Goal: Navigation & Orientation: Find specific page/section

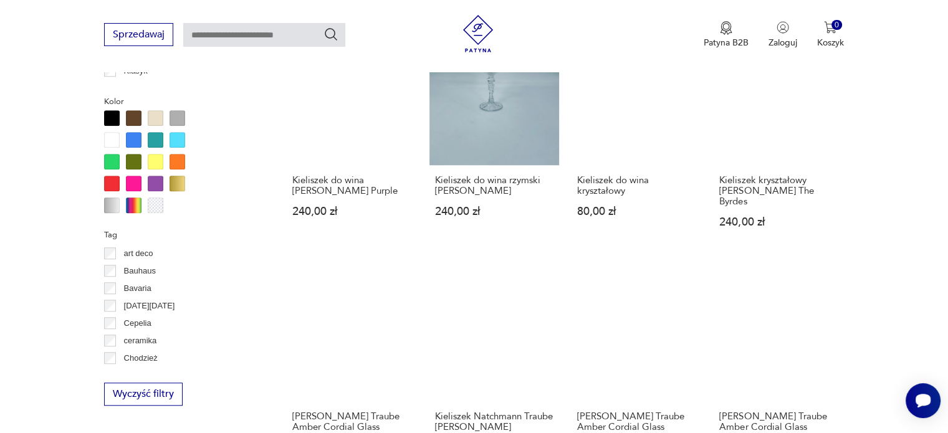
scroll to position [1015, 0]
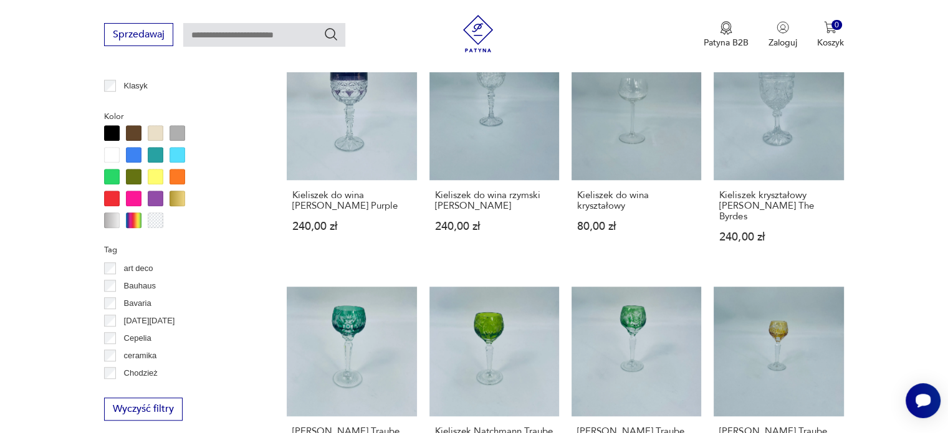
click at [133, 156] on div at bounding box center [134, 155] width 16 height 16
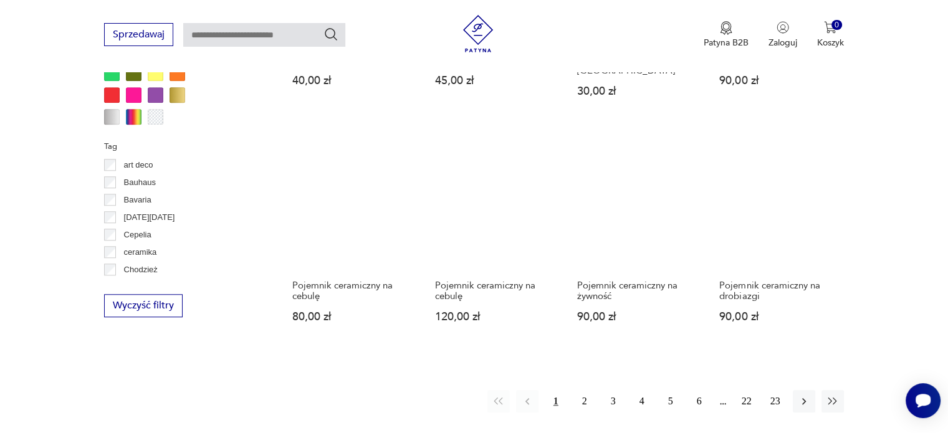
scroll to position [1141, 0]
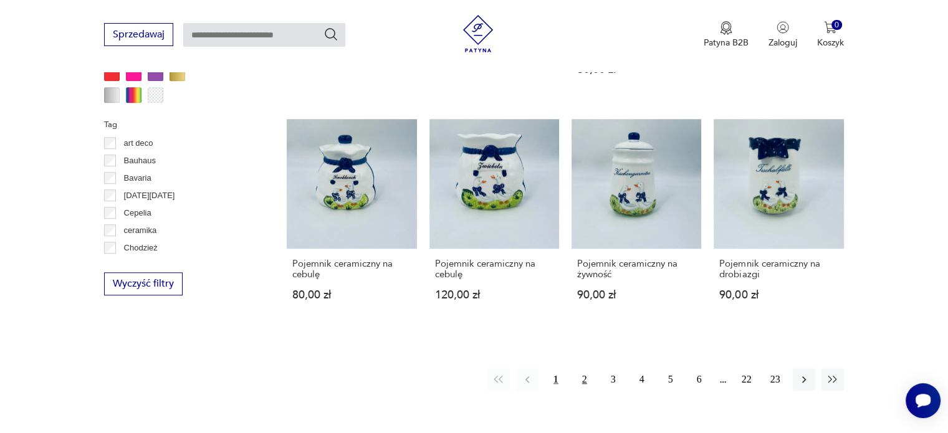
click at [585, 368] on button "2" at bounding box center [584, 379] width 22 height 22
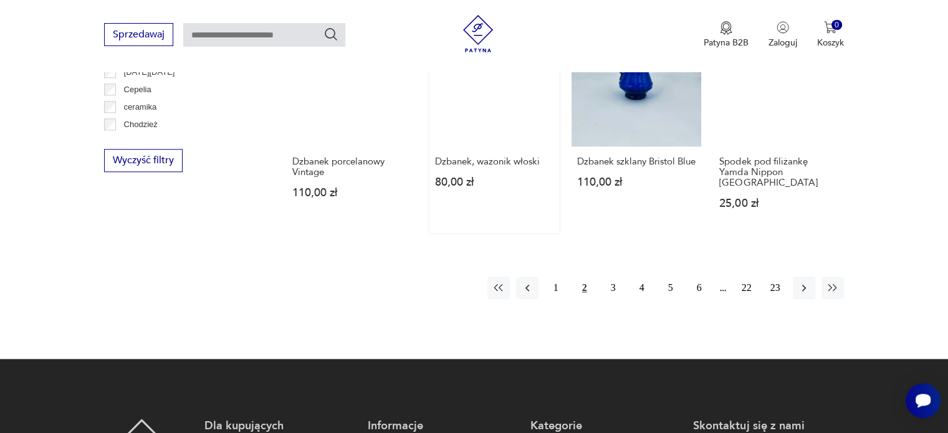
scroll to position [1265, 0]
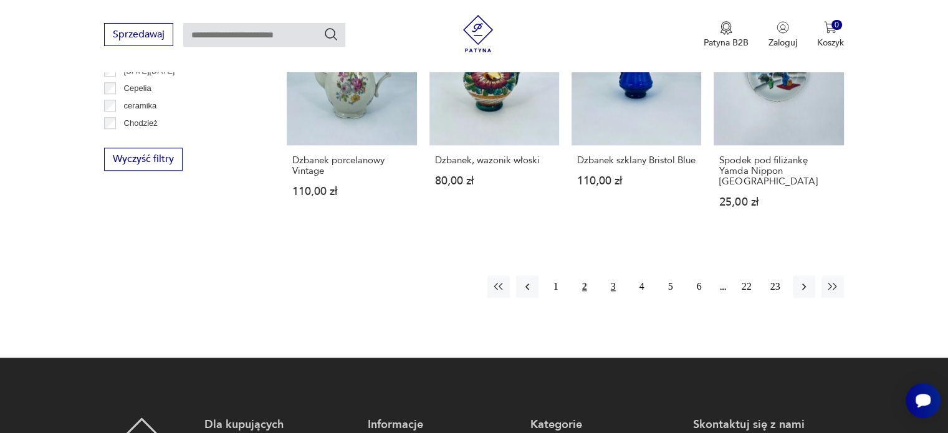
click at [610, 275] on button "3" at bounding box center [613, 286] width 22 height 22
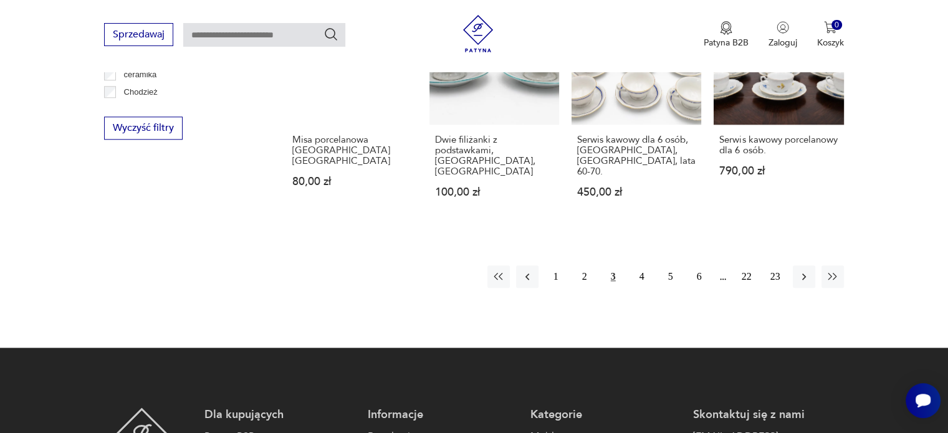
scroll to position [1328, 0]
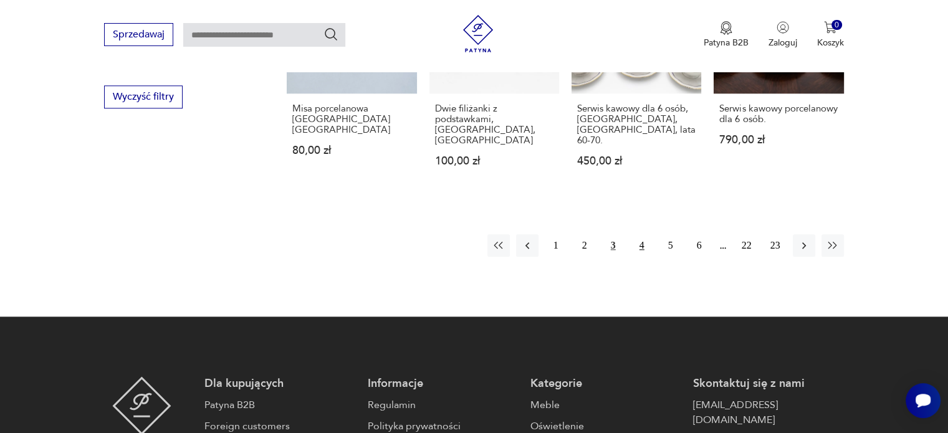
click at [640, 234] on button "4" at bounding box center [642, 245] width 22 height 22
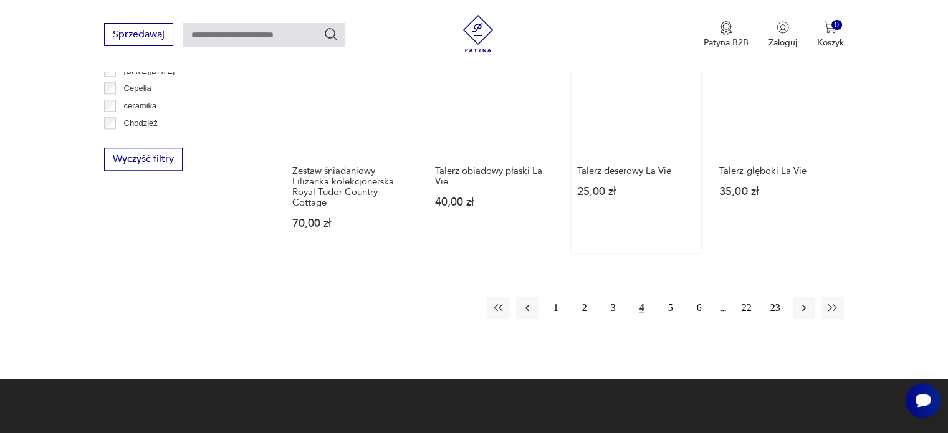
scroll to position [1328, 0]
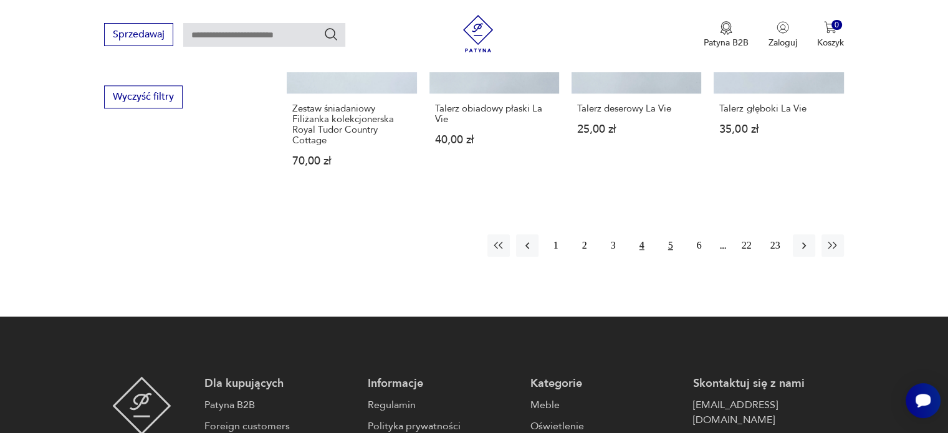
click at [668, 234] on button "5" at bounding box center [670, 245] width 22 height 22
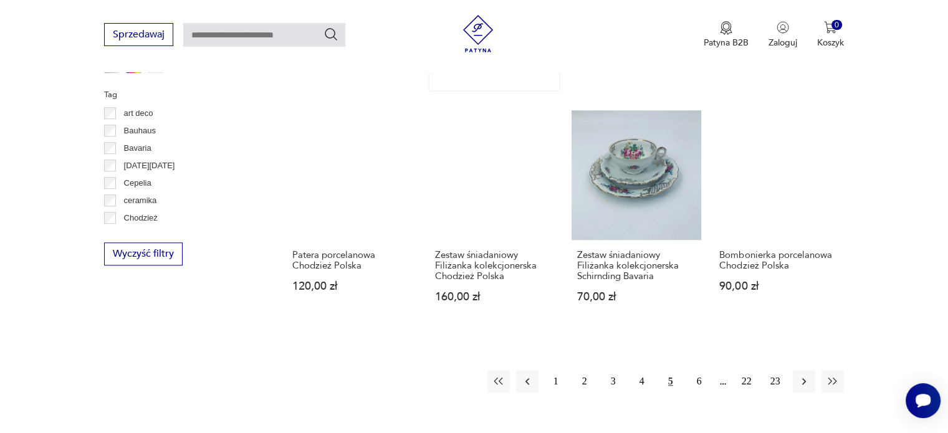
scroll to position [1203, 0]
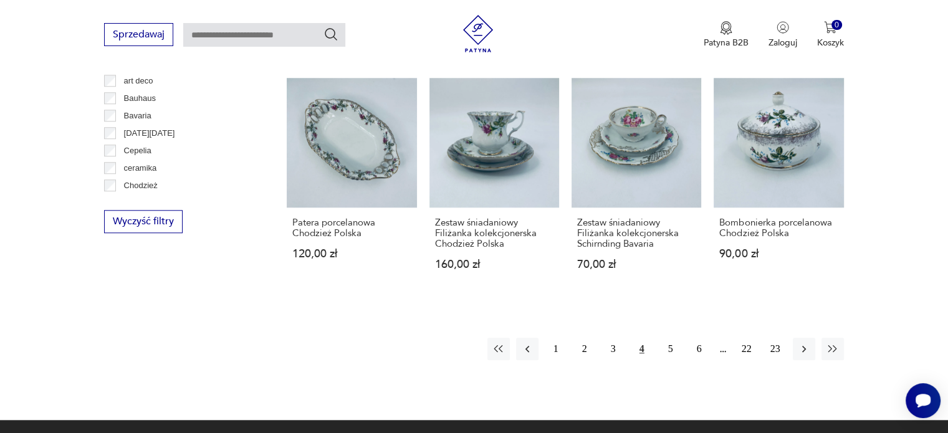
scroll to position [1328, 0]
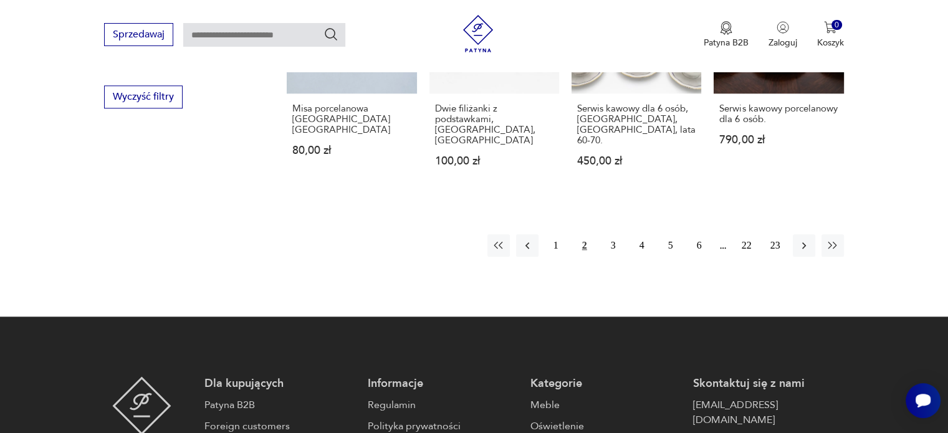
scroll to position [1265, 0]
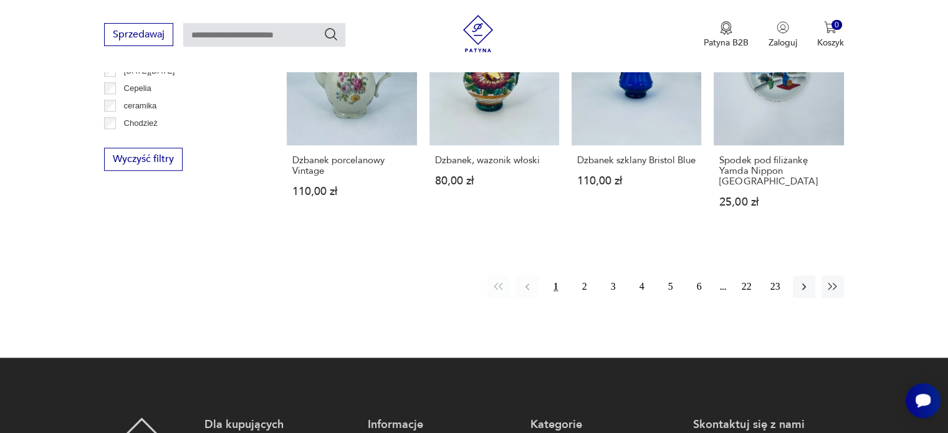
scroll to position [1141, 0]
